Goal: Information Seeking & Learning: Learn about a topic

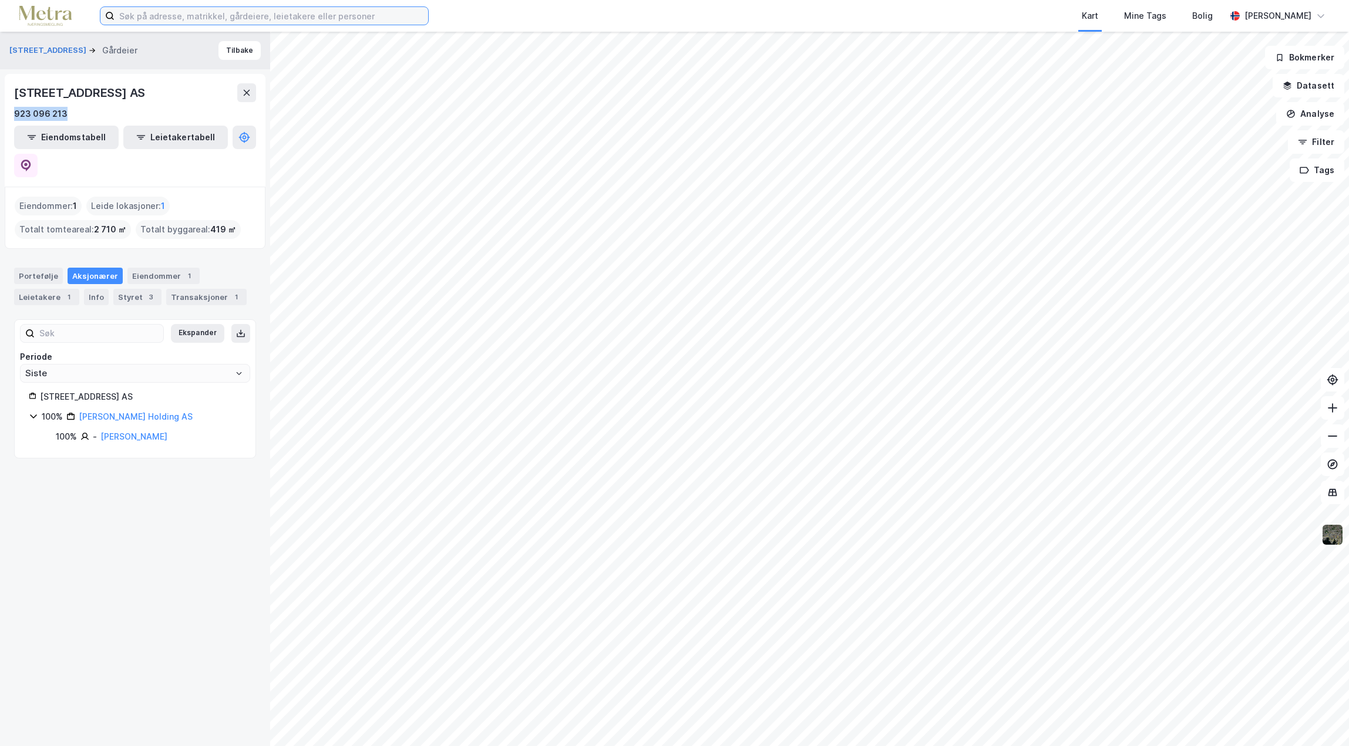
click at [143, 22] on input at bounding box center [272, 16] width 314 height 18
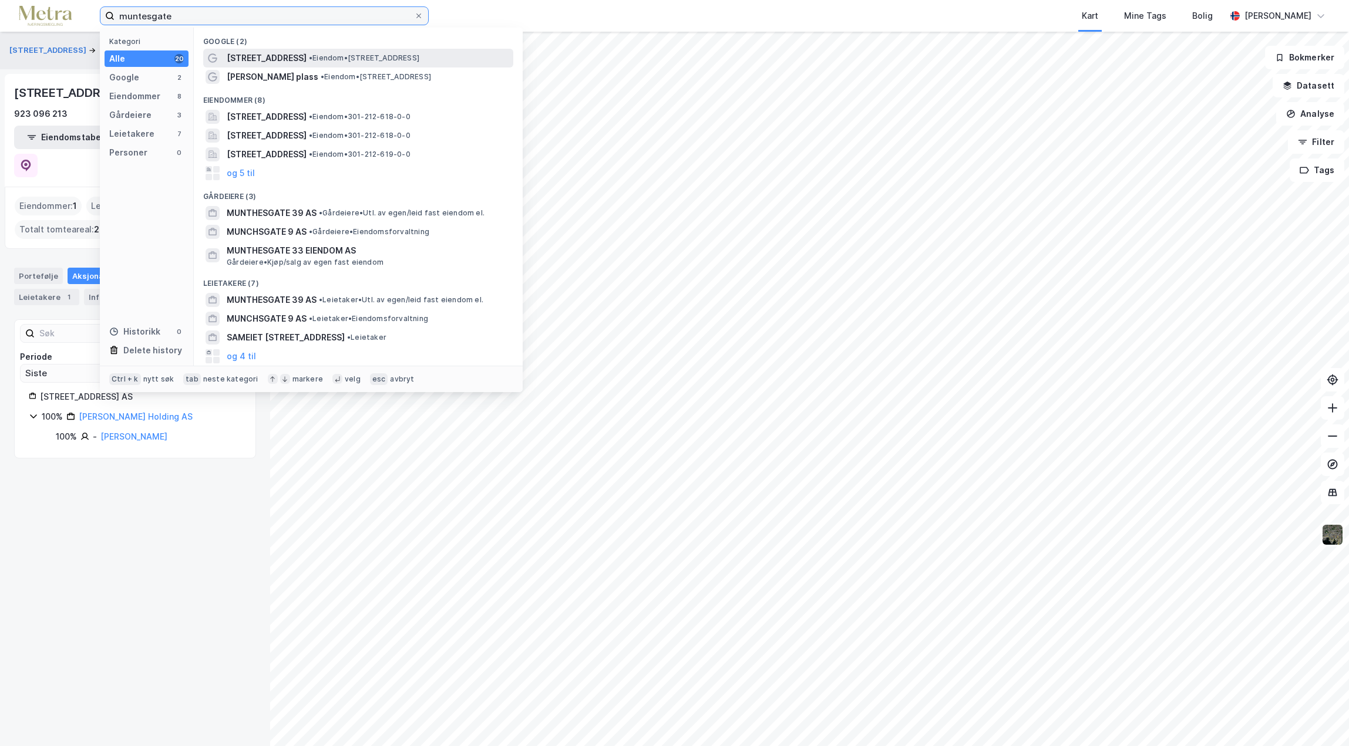
type input "muntesgate"
click at [271, 63] on span "[STREET_ADDRESS]" at bounding box center [267, 58] width 80 height 14
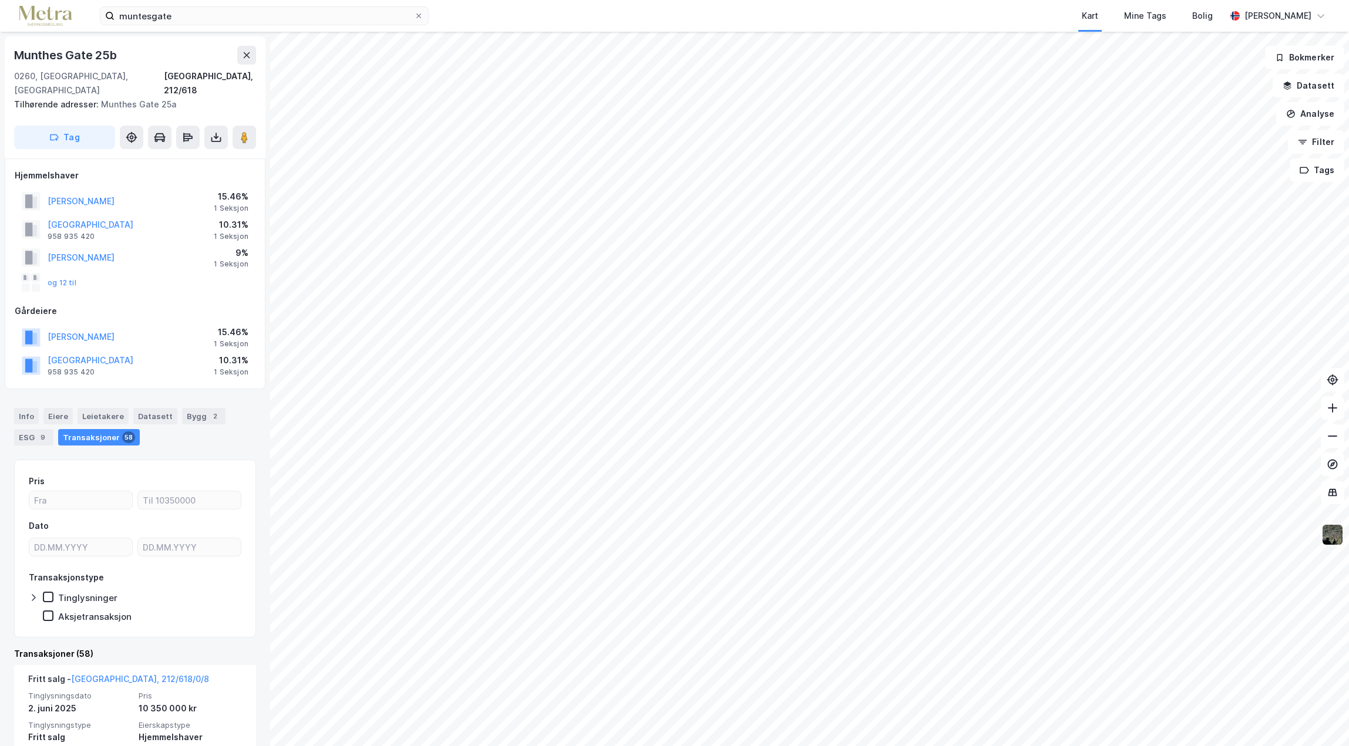
click at [1327, 539] on img at bounding box center [1332, 535] width 22 height 22
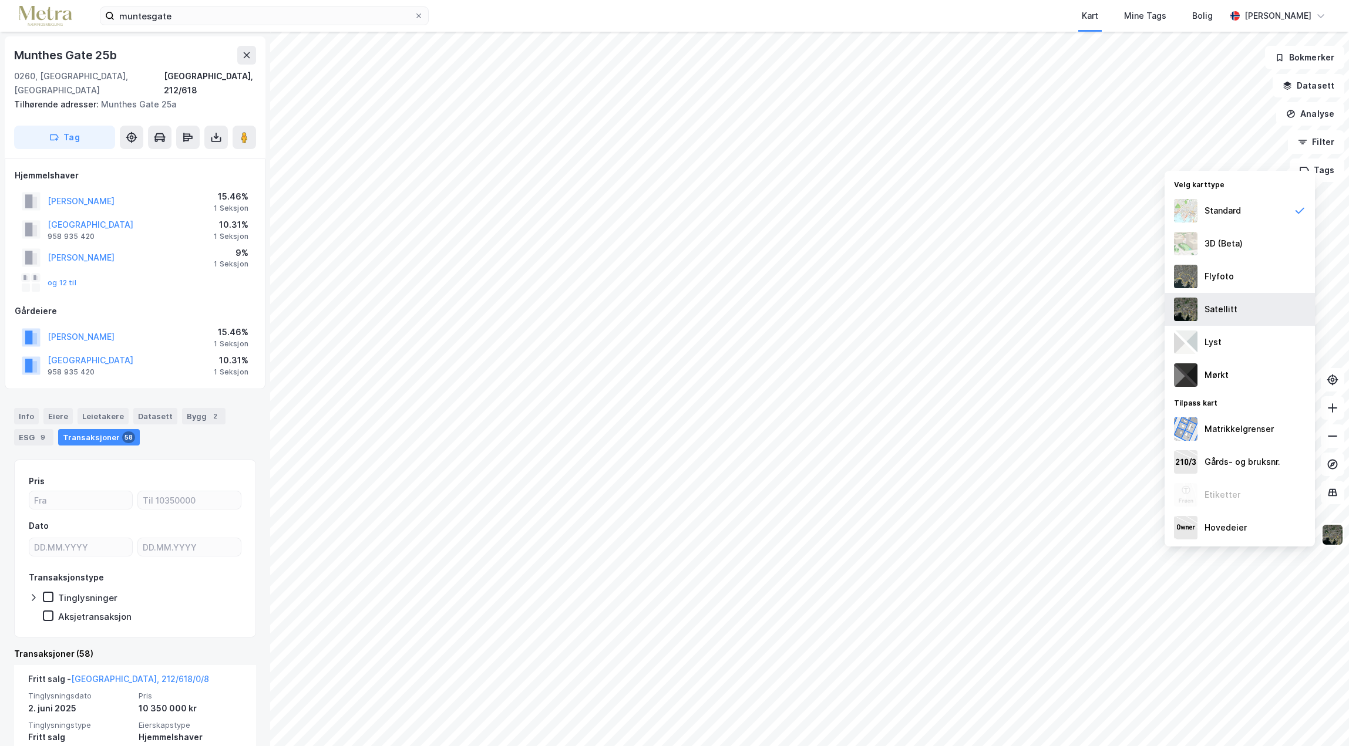
click at [1213, 311] on div "Satellitt" at bounding box center [1221, 309] width 33 height 14
